Goal: Task Accomplishment & Management: Use online tool/utility

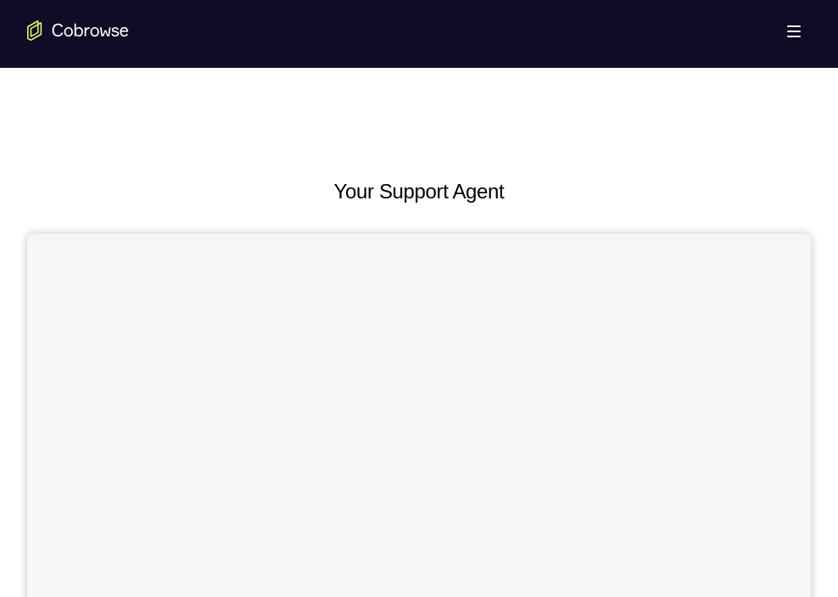
scroll to position [595, 0]
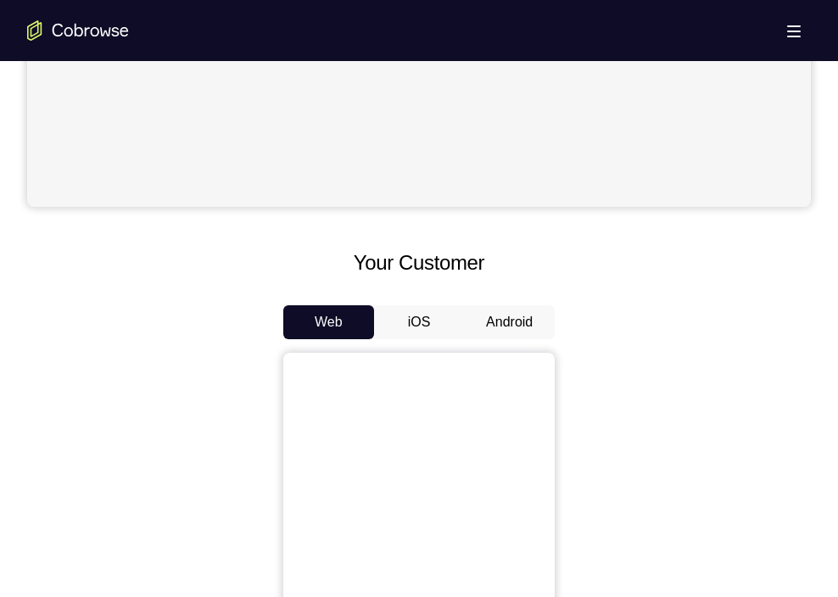
click at [494, 331] on button "Android" at bounding box center [509, 322] width 91 height 34
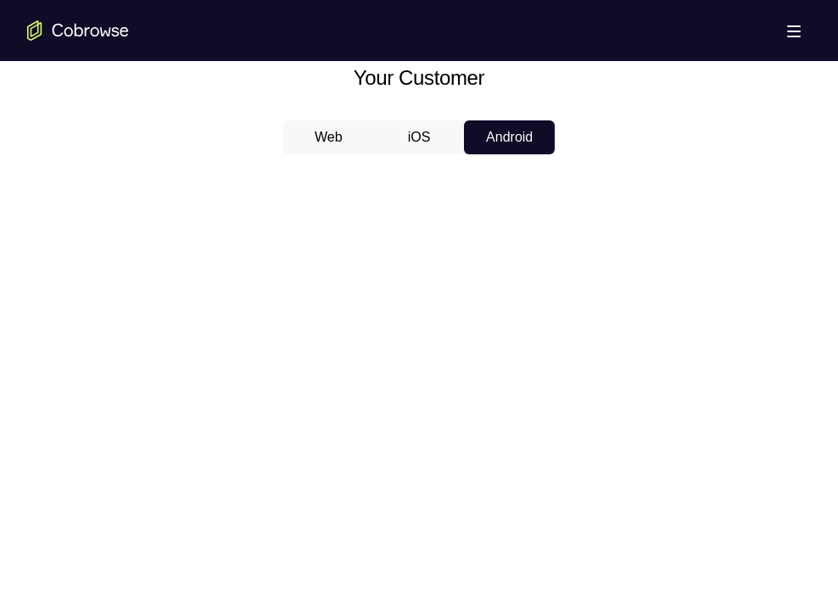
scroll to position [774, 0]
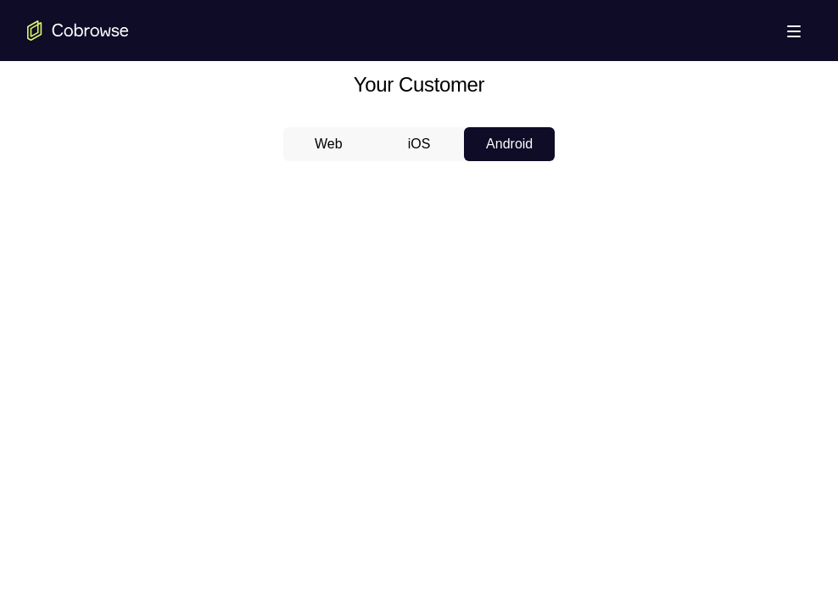
click at [427, 125] on div "Your Customer Web iOS Android" at bounding box center [419, 383] width 784 height 627
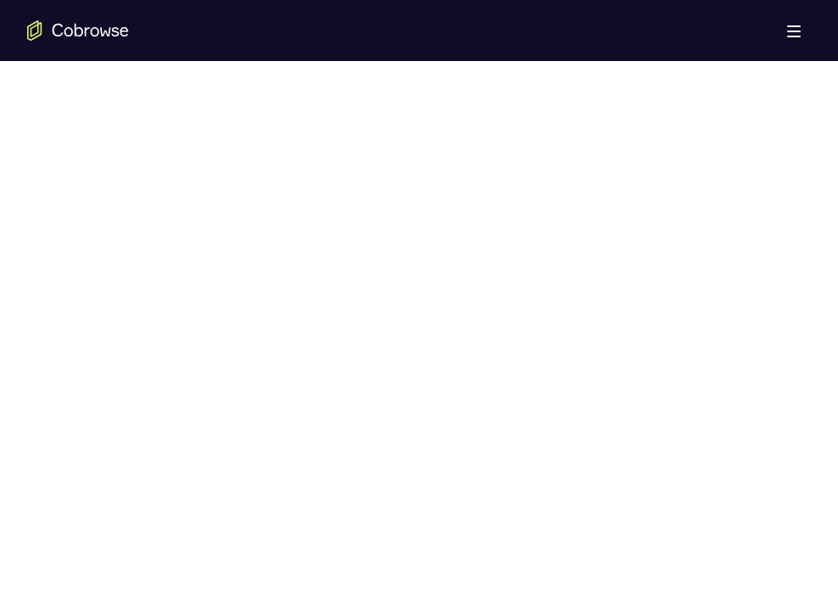
scroll to position [891, 0]
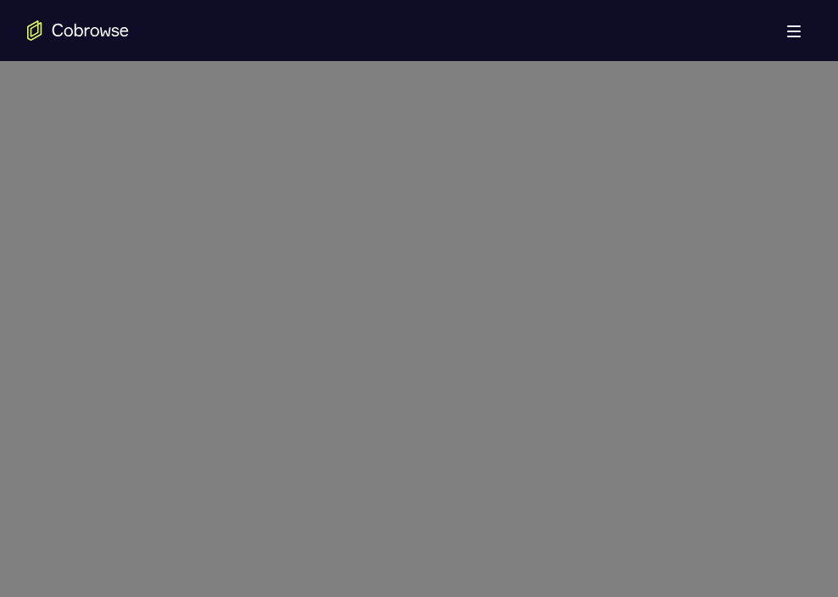
click at [499, 467] on icon at bounding box center [426, 24] width 852 height 1148
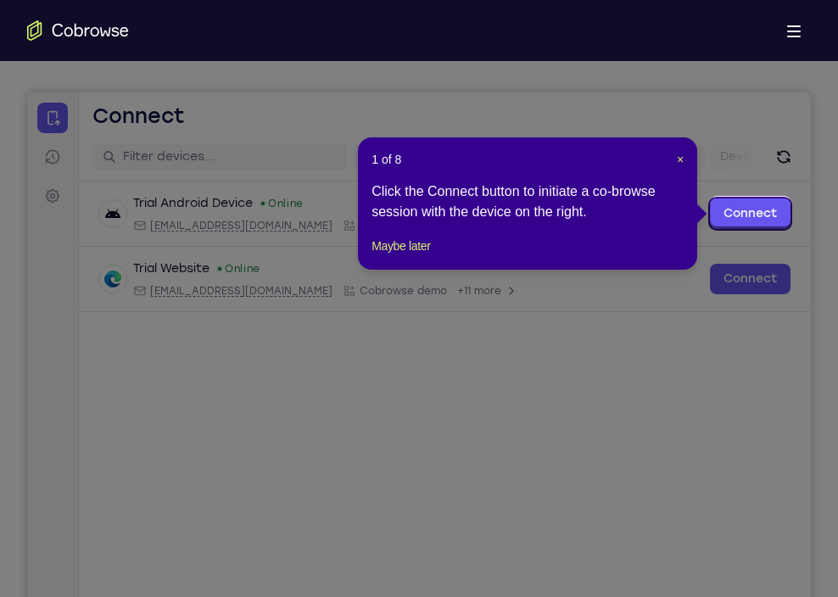
scroll to position [141, 0]
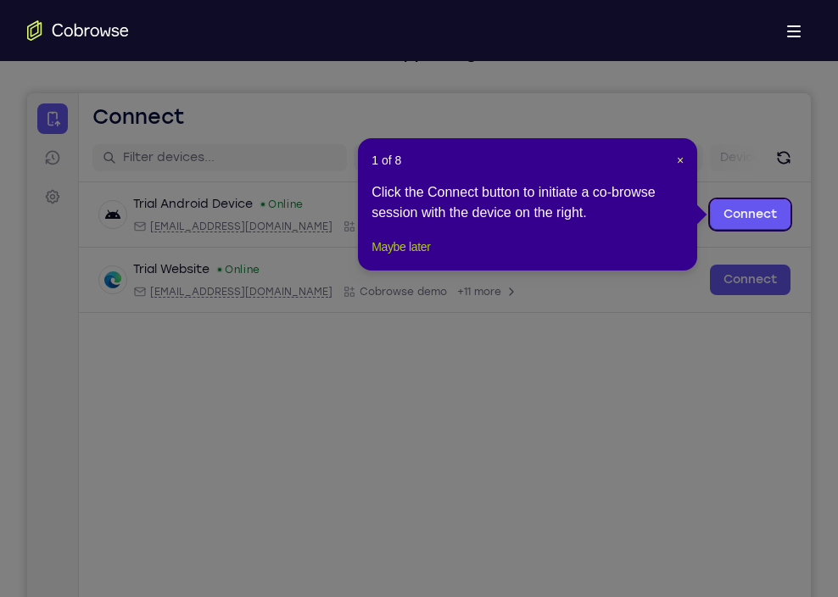
click at [409, 257] on button "Maybe later" at bounding box center [400, 247] width 59 height 20
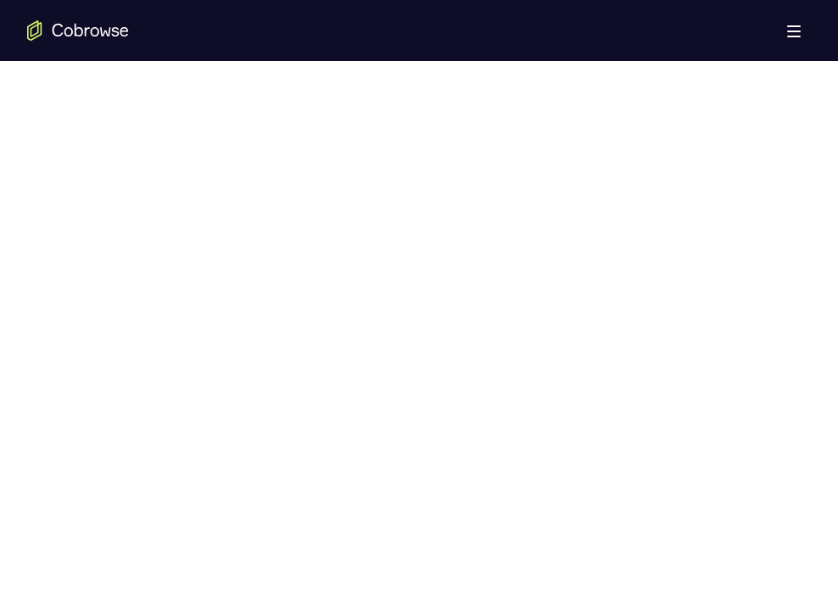
scroll to position [878, 0]
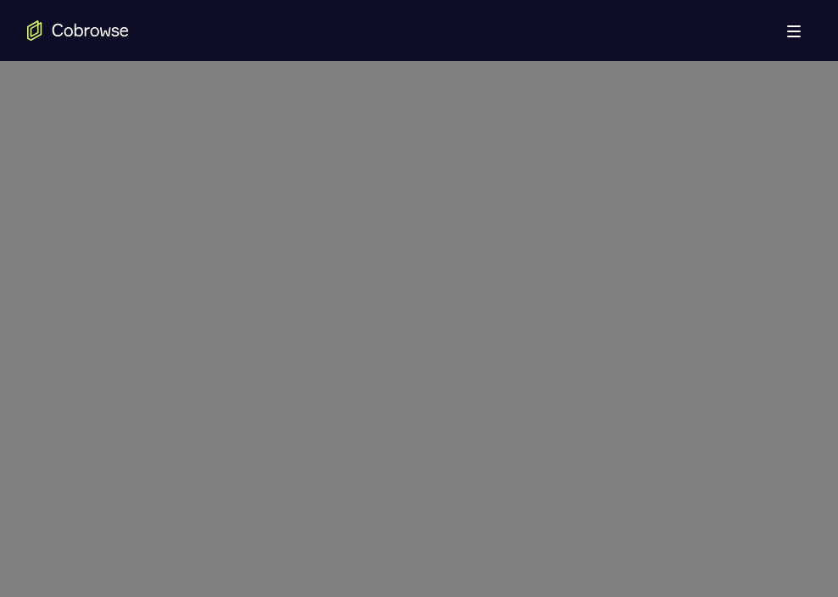
click at [442, 309] on icon at bounding box center [426, 27] width 852 height 1140
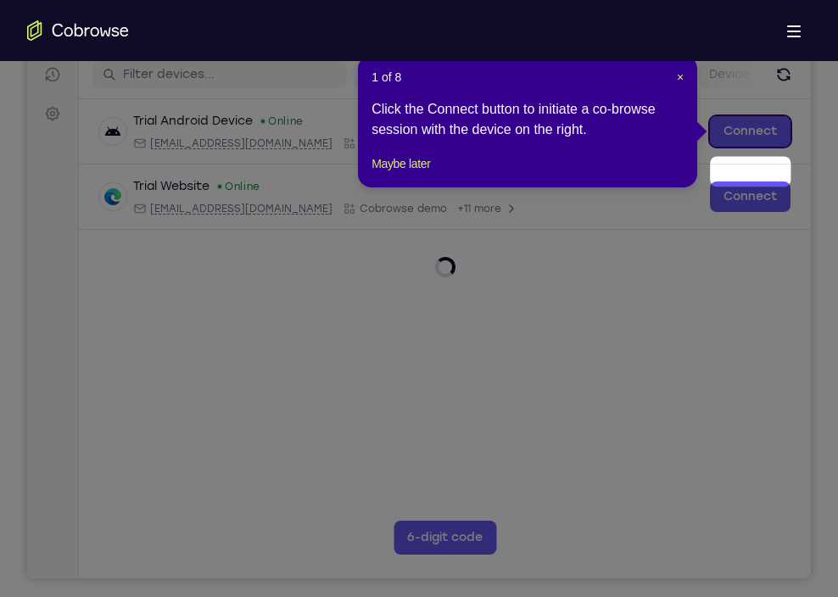
scroll to position [180, 0]
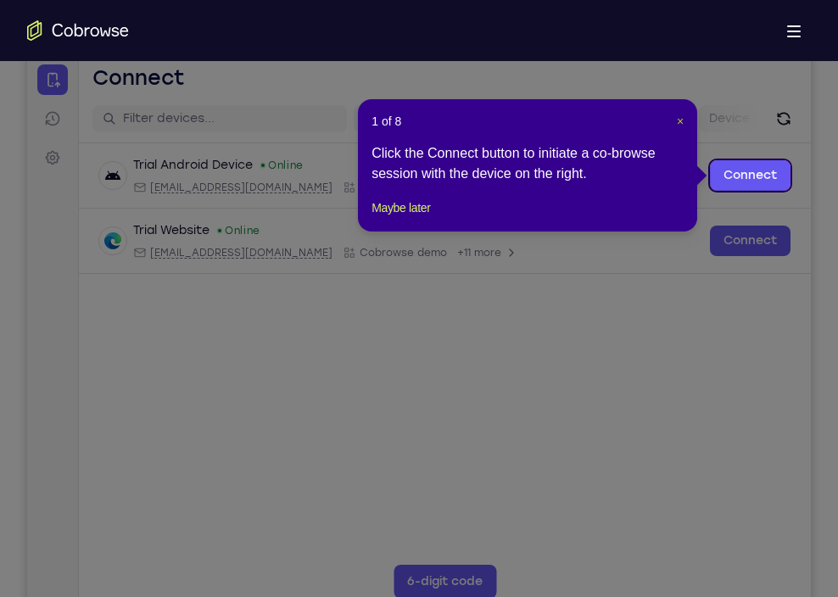
click at [677, 116] on span "×" at bounding box center [680, 122] width 7 height 14
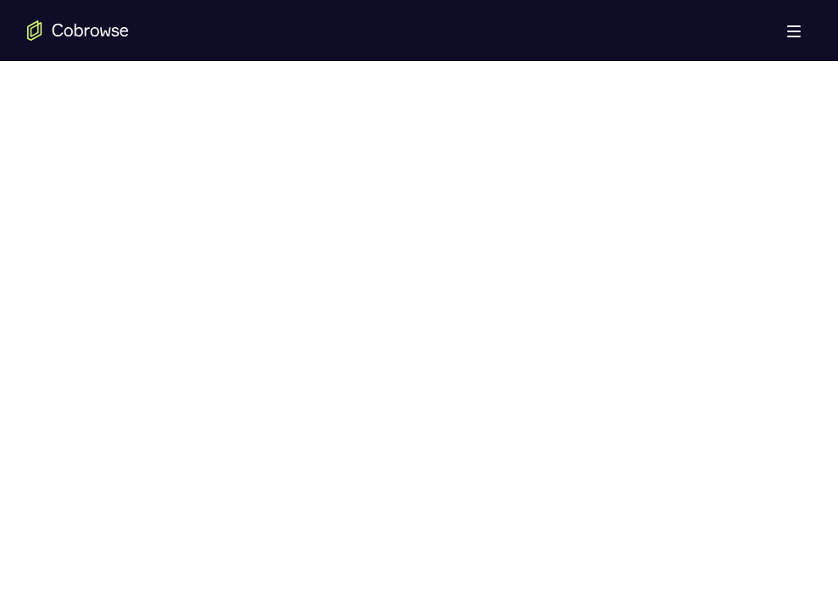
scroll to position [903, 0]
